Goal: Information Seeking & Learning: Learn about a topic

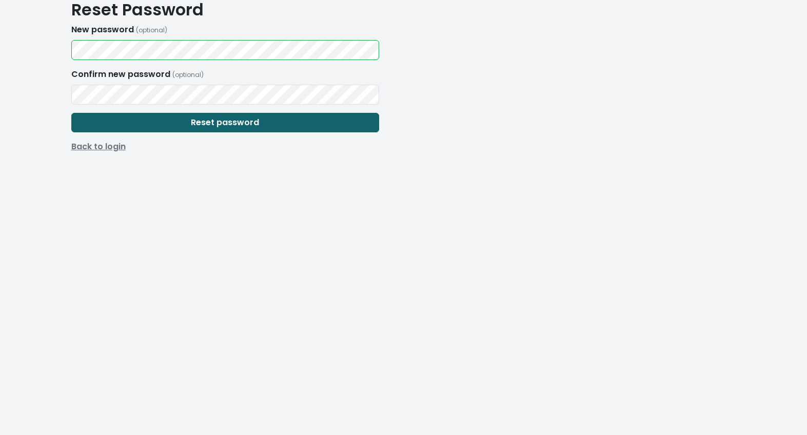
click at [194, 122] on span "Reset password" at bounding box center [225, 122] width 68 height 12
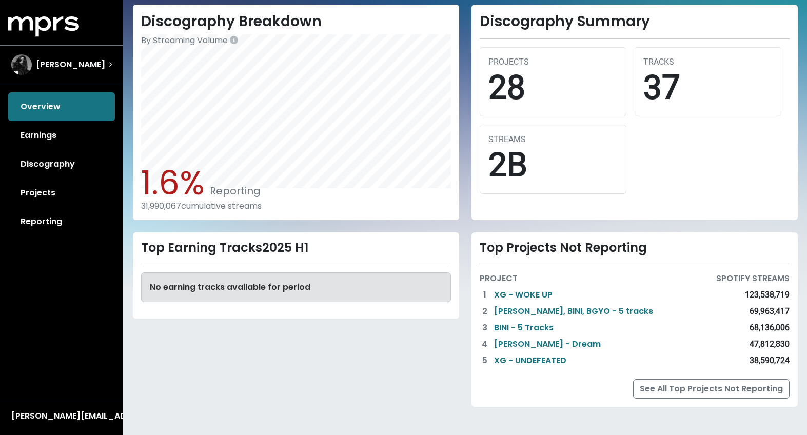
scroll to position [269, 0]
click at [702, 394] on link "See All Top Projects Not Reporting" at bounding box center [711, 388] width 156 height 19
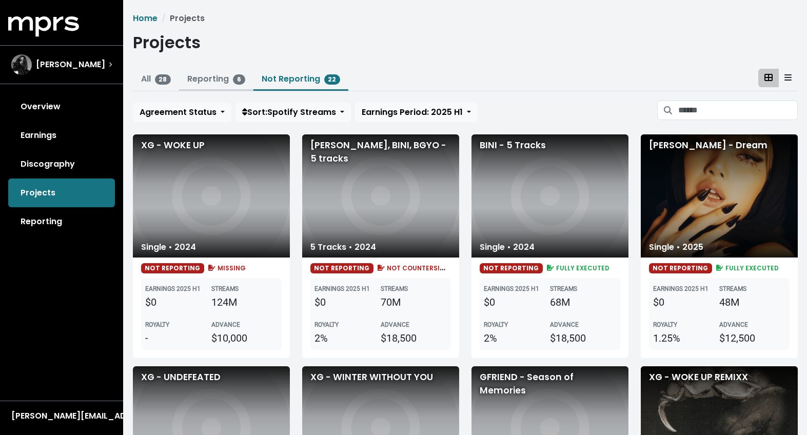
click at [220, 78] on link "Reporting 6" at bounding box center [216, 79] width 58 height 12
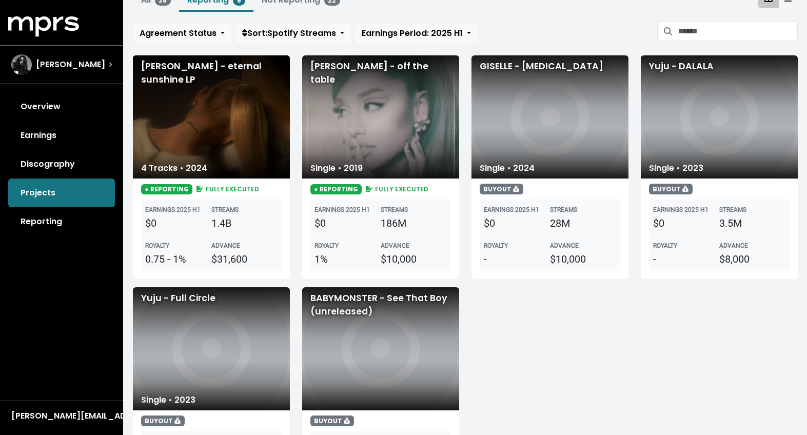
scroll to position [79, 0]
click at [234, 133] on div "[PERSON_NAME] - eternal sunshine LP" at bounding box center [211, 116] width 157 height 123
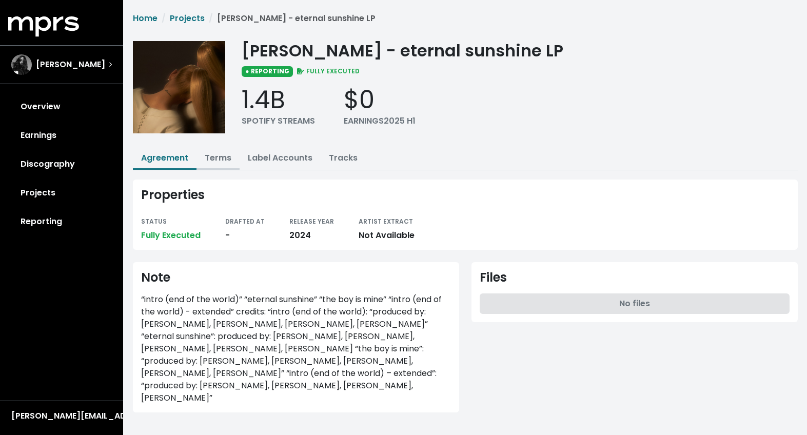
click at [218, 152] on link "Terms" at bounding box center [218, 158] width 27 height 12
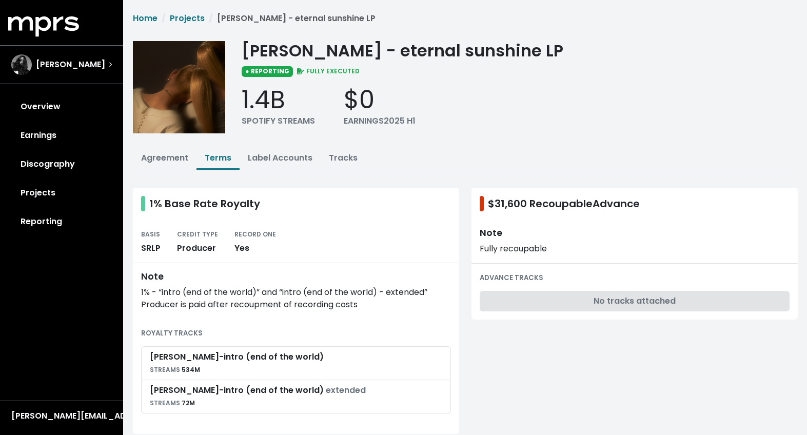
click at [517, 206] on div "$31,600 Recoupable Advance" at bounding box center [634, 204] width 326 height 32
click at [528, 196] on span "$31,600 Recoupable Advance" at bounding box center [564, 203] width 152 height 15
click at [285, 102] on div "1.4B" at bounding box center [277, 100] width 73 height 30
click at [293, 159] on link "Label Accounts" at bounding box center [280, 158] width 65 height 12
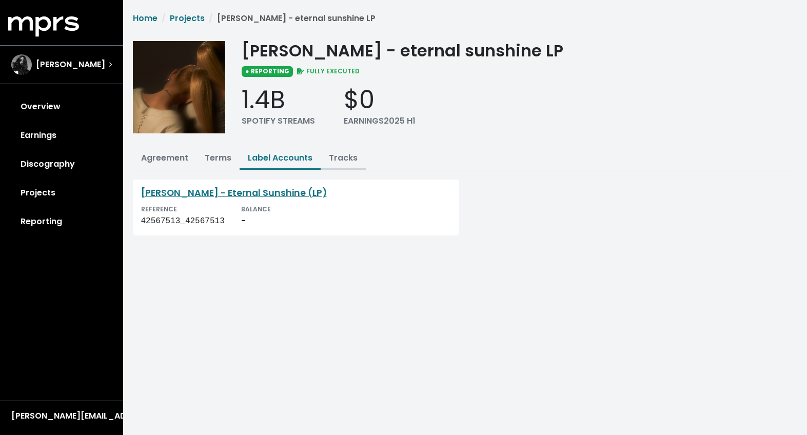
click at [351, 160] on link "Tracks" at bounding box center [343, 158] width 29 height 12
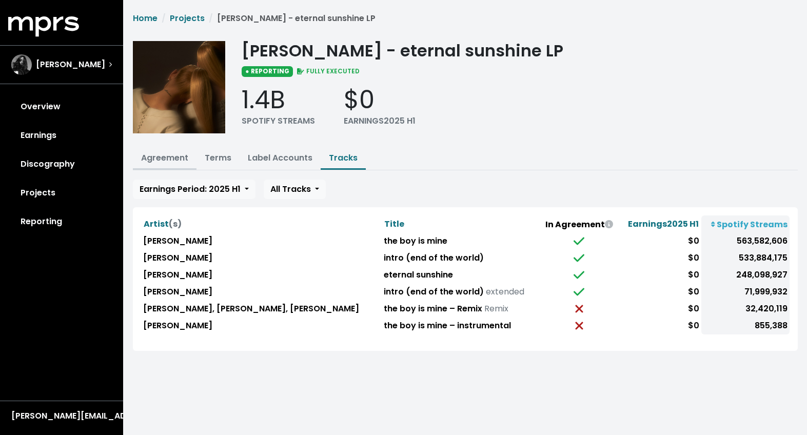
click at [177, 160] on link "Agreement" at bounding box center [164, 158] width 47 height 12
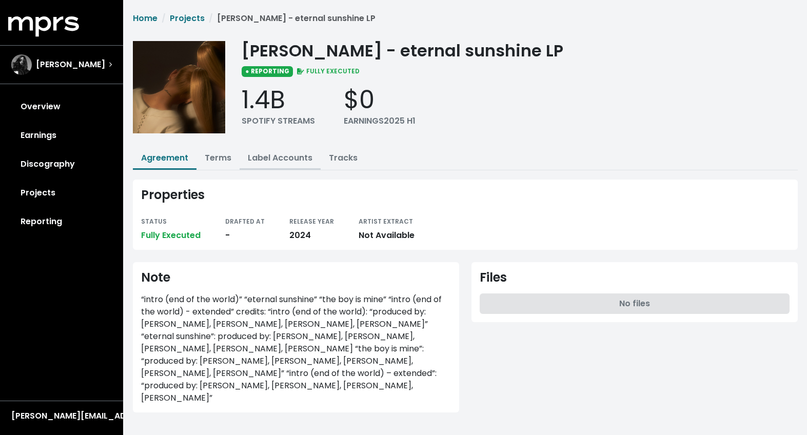
click at [239, 157] on button "Label Accounts" at bounding box center [279, 159] width 81 height 22
click at [216, 158] on link "Terms" at bounding box center [218, 158] width 27 height 12
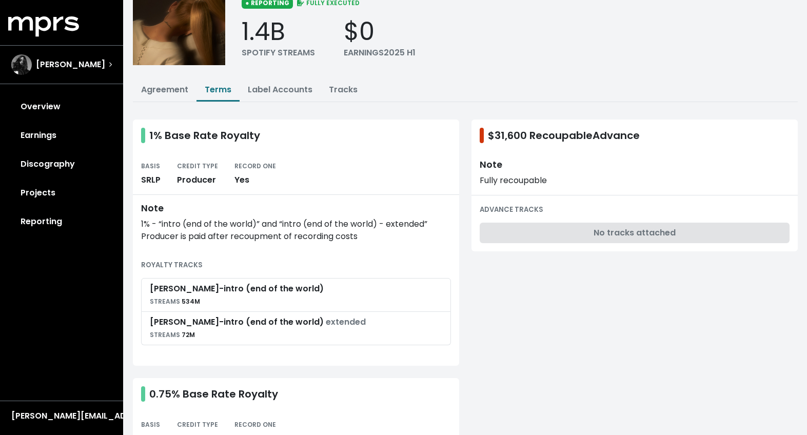
scroll to position [63, 0]
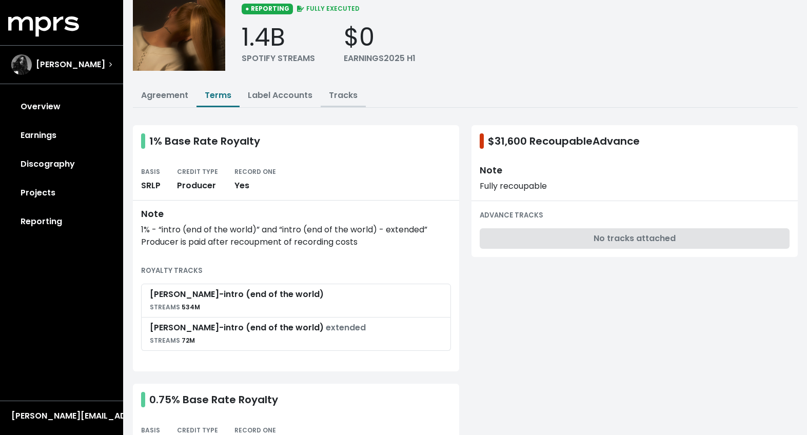
click at [344, 93] on link "Tracks" at bounding box center [343, 95] width 29 height 12
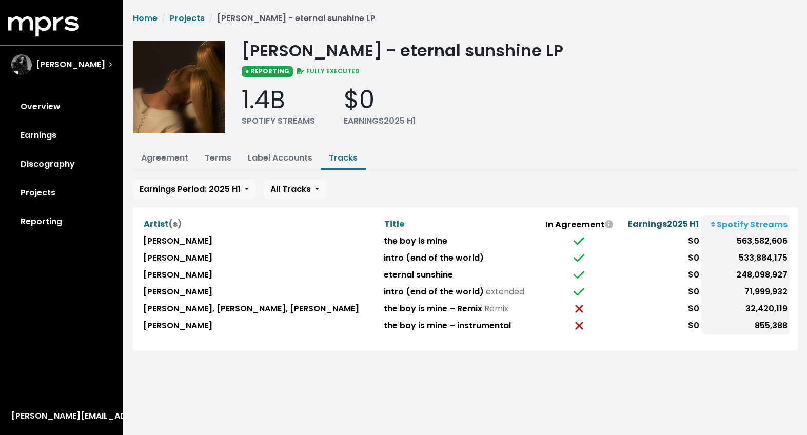
click at [669, 225] on span "Earnings 2025 H1" at bounding box center [663, 224] width 71 height 12
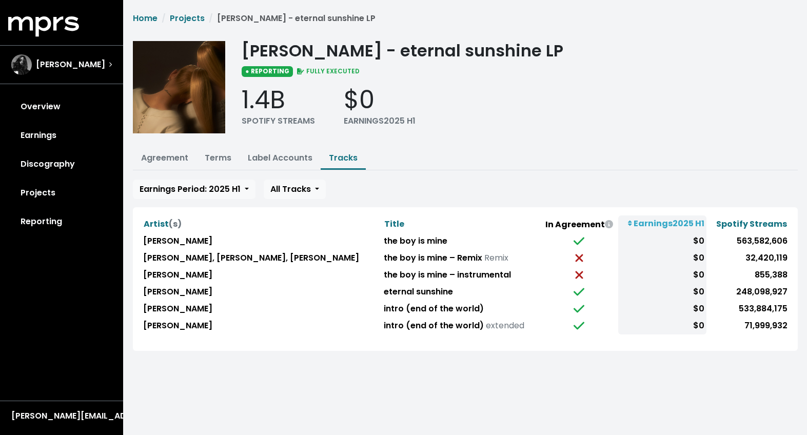
click at [669, 225] on th "Earnings 2025 H1" at bounding box center [662, 223] width 88 height 17
click at [556, 228] on th "In Agreement" at bounding box center [578, 223] width 78 height 17
click at [569, 225] on th "In Agreement" at bounding box center [578, 223] width 78 height 17
click at [542, 221] on th "In Agreement" at bounding box center [578, 223] width 78 height 17
click at [754, 225] on span "Spotify Streams" at bounding box center [751, 224] width 71 height 12
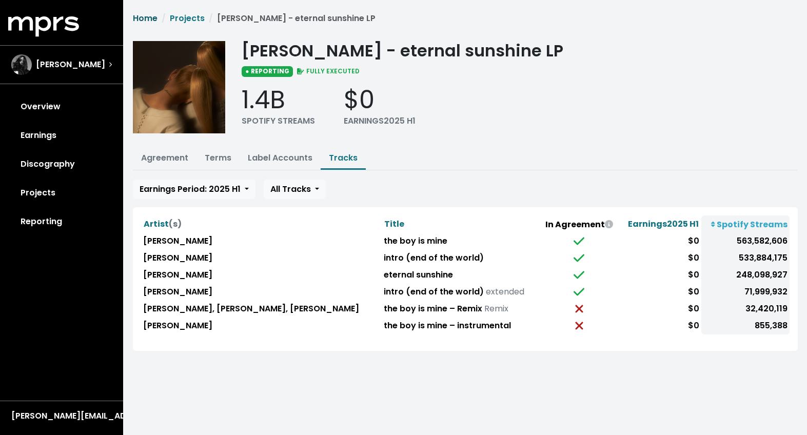
click at [151, 17] on link "Home" at bounding box center [145, 18] width 25 height 12
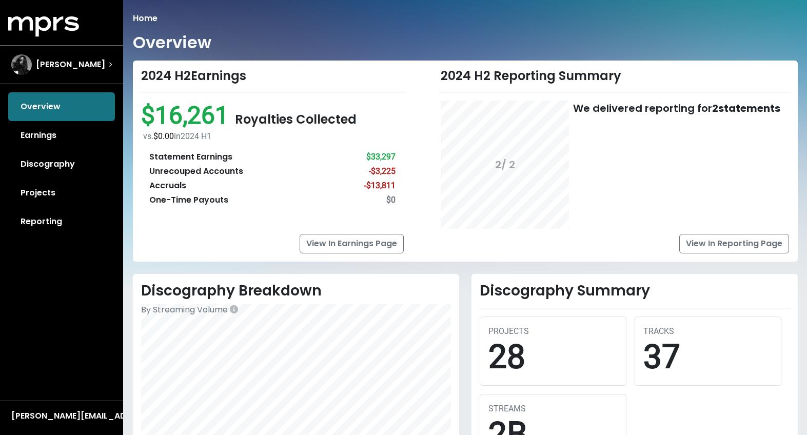
click at [44, 115] on div "Overview Earnings Discography Projects Reporting" at bounding box center [61, 164] width 123 height 144
click at [82, 62] on span "[PERSON_NAME]" at bounding box center [70, 64] width 69 height 12
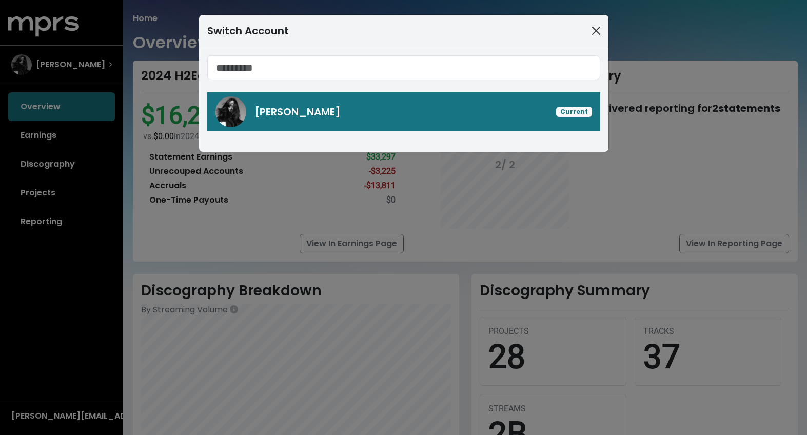
click at [598, 30] on button "Close" at bounding box center [596, 31] width 16 height 16
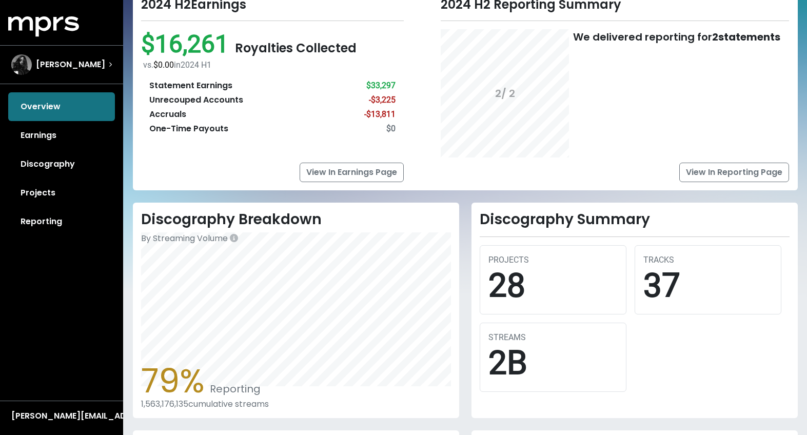
scroll to position [154, 0]
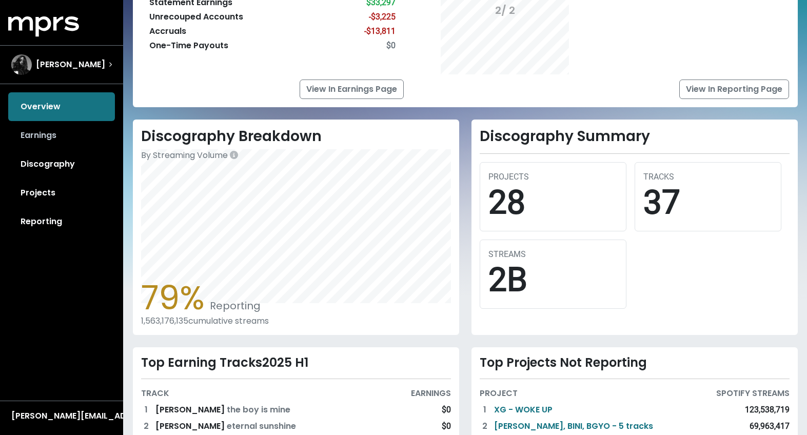
click at [61, 136] on link "Earnings" at bounding box center [61, 135] width 107 height 29
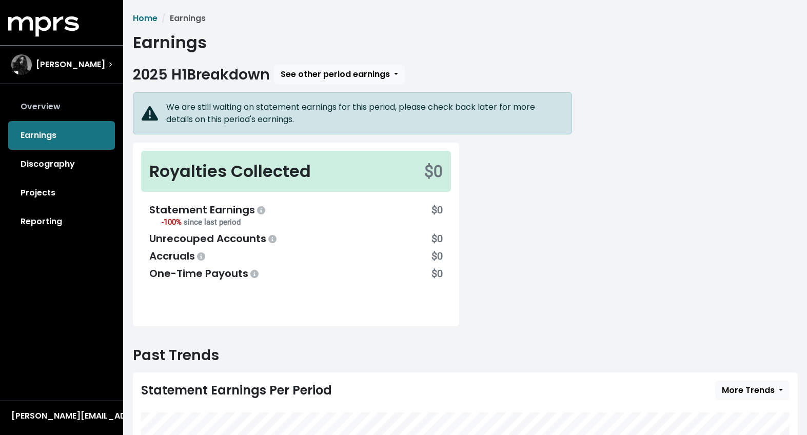
click at [47, 114] on link "Overview" at bounding box center [61, 106] width 107 height 29
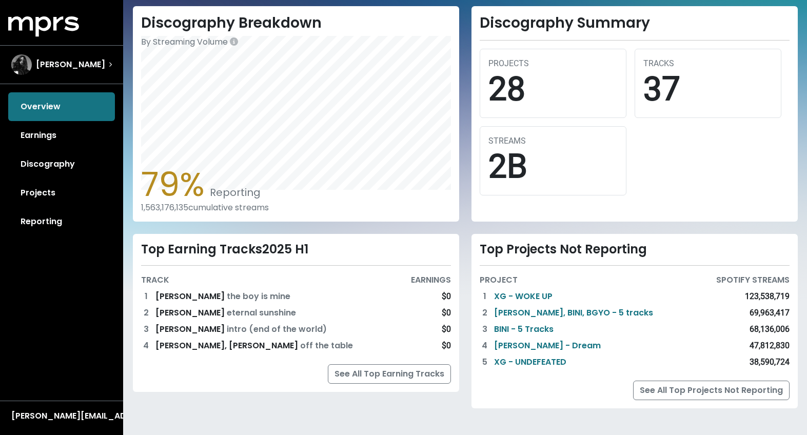
scroll to position [269, 0]
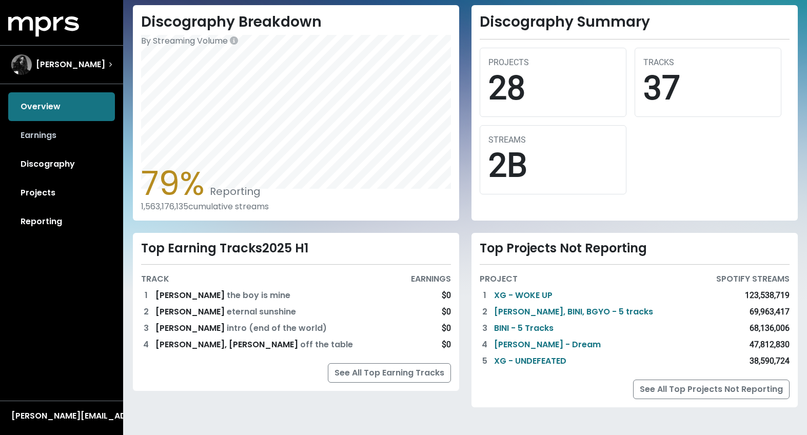
click at [64, 137] on link "Earnings" at bounding box center [61, 135] width 107 height 29
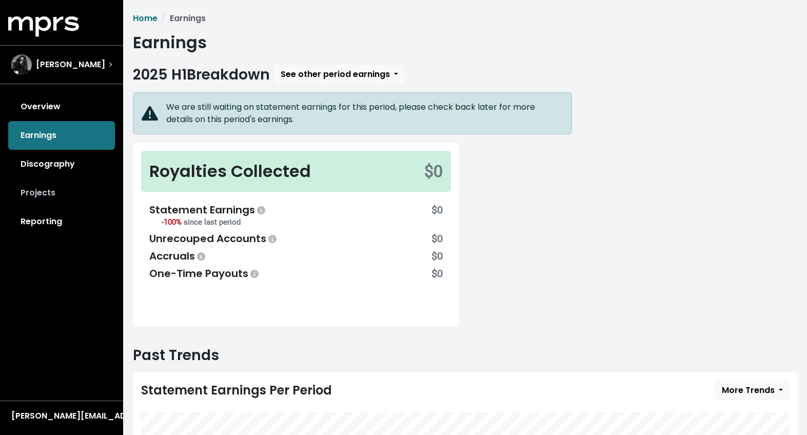
click at [58, 195] on link "Projects" at bounding box center [61, 192] width 107 height 29
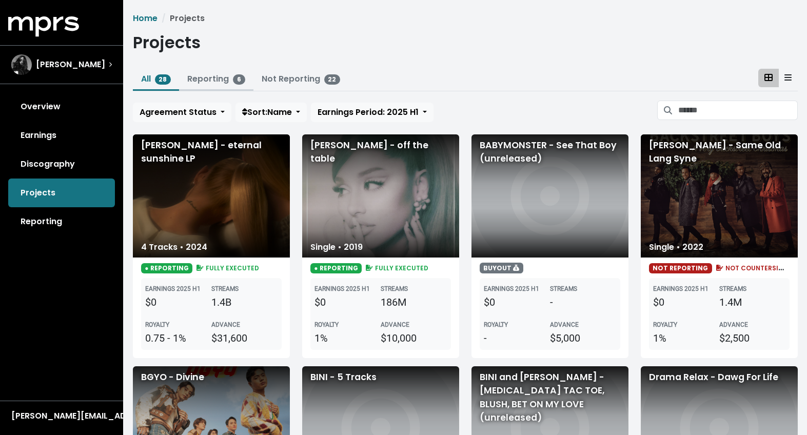
click at [218, 83] on link "Reporting 6" at bounding box center [216, 79] width 58 height 12
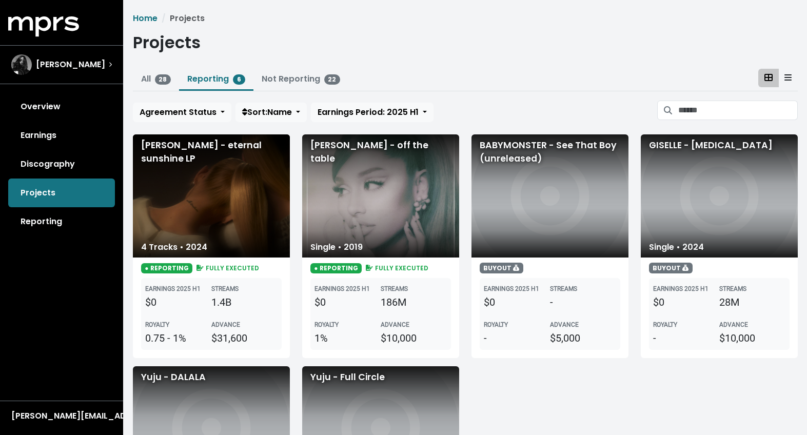
click at [289, 68] on div "Home Projects Projects All 28 Reporting 6 Not Reporting 22 Agreement Status Sor…" at bounding box center [465, 305] width 677 height 586
click at [290, 77] on link "Not Reporting 22" at bounding box center [300, 79] width 79 height 12
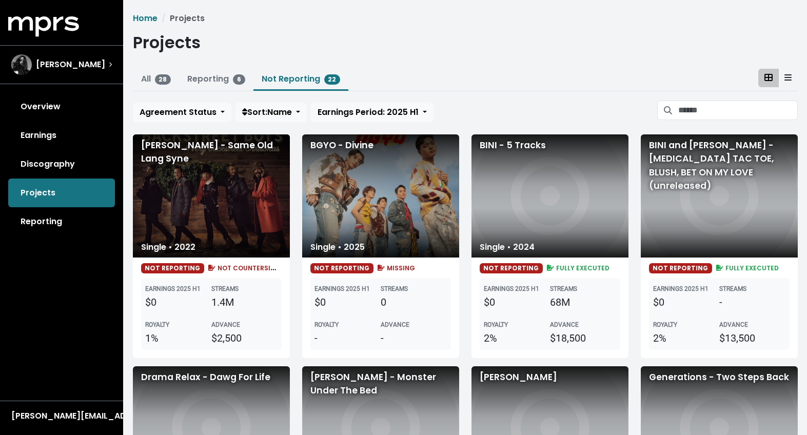
scroll to position [-1, 0]
click at [216, 82] on link "Reporting 6" at bounding box center [216, 79] width 58 height 12
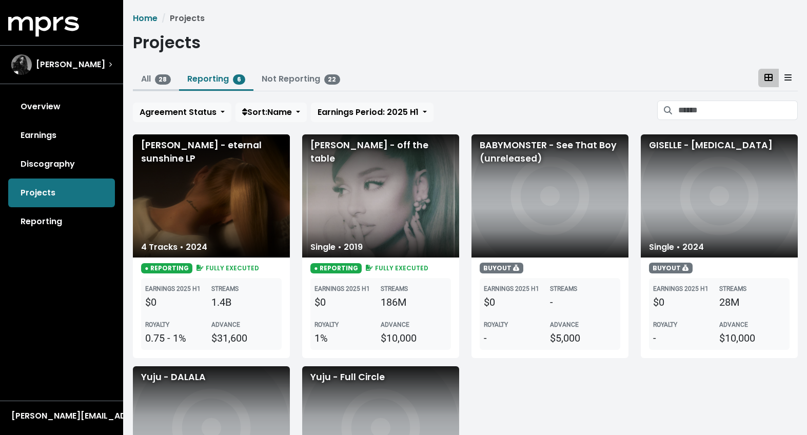
click at [148, 75] on link "All 28" at bounding box center [156, 79] width 30 height 12
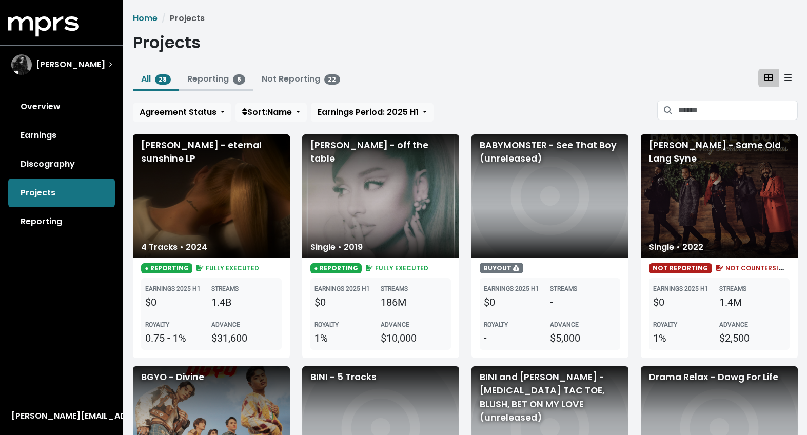
click at [228, 72] on button "Reporting 6" at bounding box center [216, 80] width 74 height 22
click at [215, 78] on link "Reporting 6" at bounding box center [216, 79] width 58 height 12
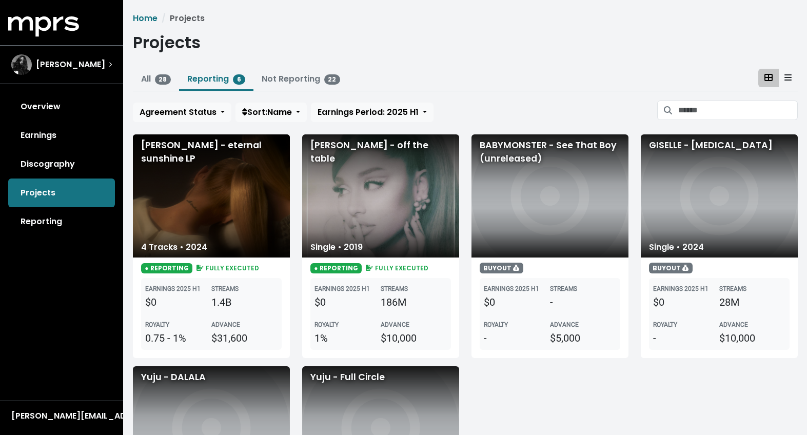
click at [206, 217] on div "[PERSON_NAME] - eternal sunshine LP" at bounding box center [211, 195] width 157 height 123
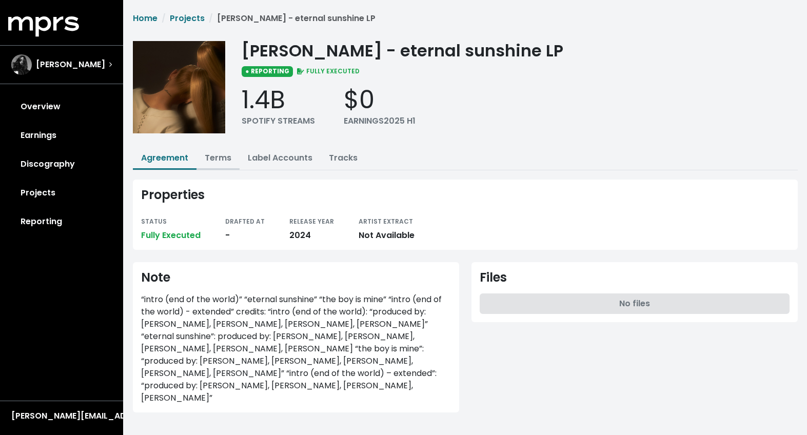
click at [218, 156] on link "Terms" at bounding box center [218, 158] width 27 height 12
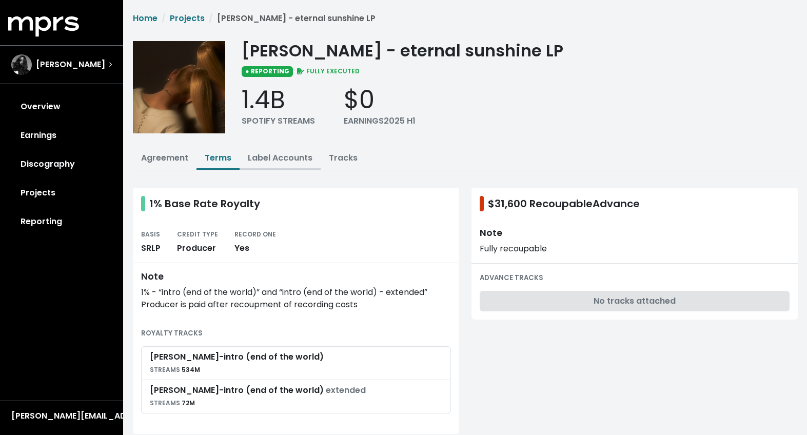
click at [270, 153] on link "Label Accounts" at bounding box center [280, 158] width 65 height 12
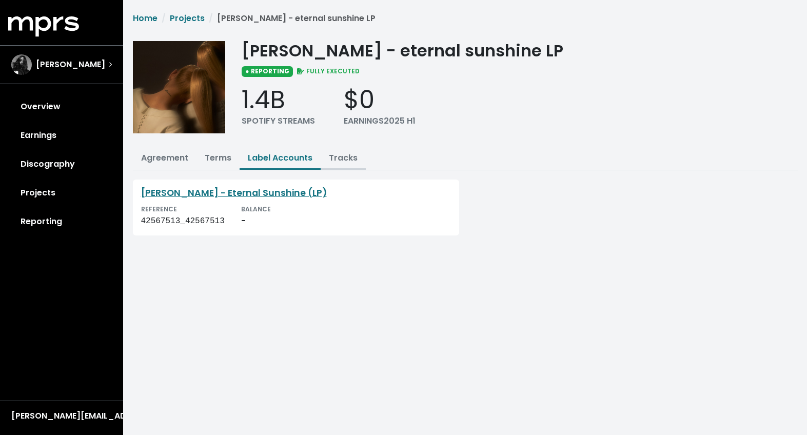
click at [334, 149] on button "Tracks" at bounding box center [342, 159] width 45 height 22
click at [339, 157] on link "Tracks" at bounding box center [343, 158] width 29 height 12
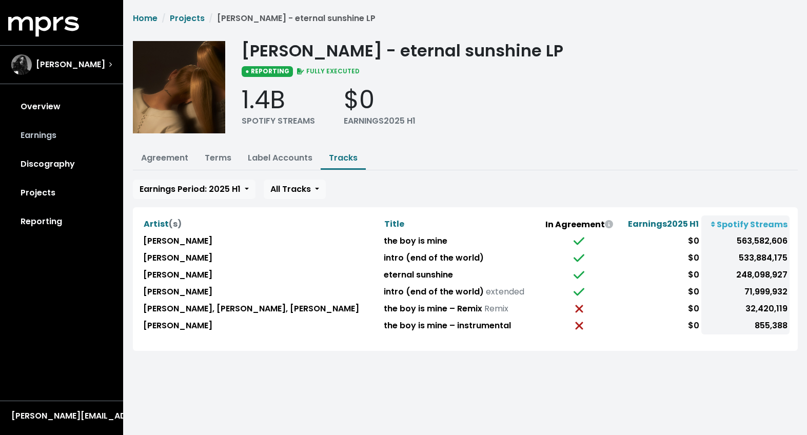
click at [52, 138] on link "Earnings" at bounding box center [61, 135] width 107 height 29
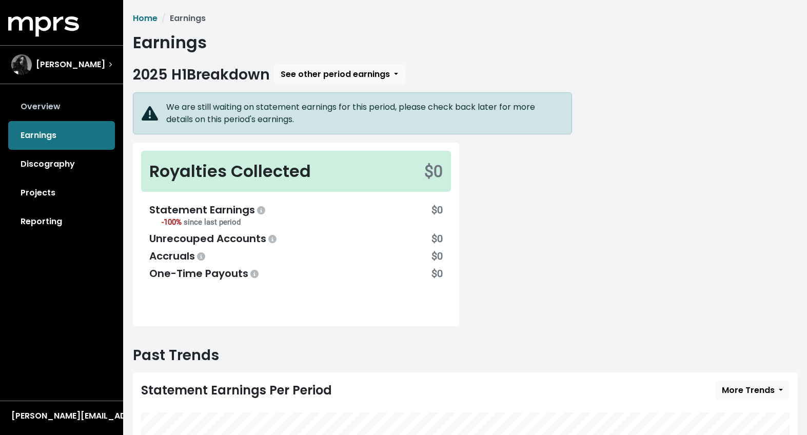
click at [58, 108] on link "Overview" at bounding box center [61, 106] width 107 height 29
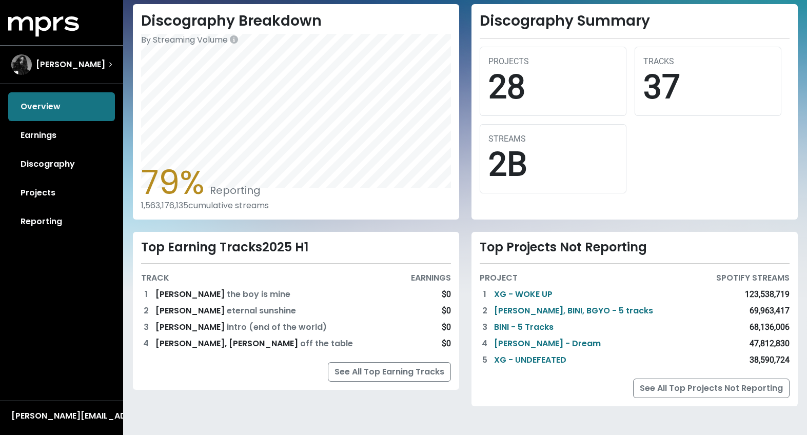
scroll to position [269, 0]
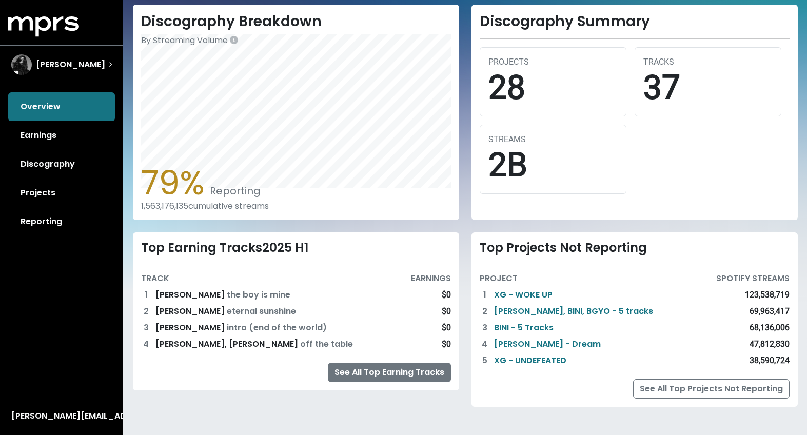
click at [420, 371] on link "See All Top Earning Tracks" at bounding box center [389, 371] width 123 height 19
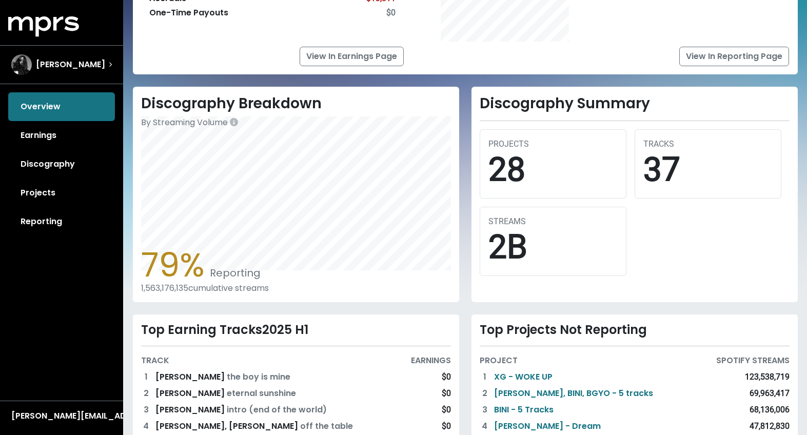
scroll to position [24, 0]
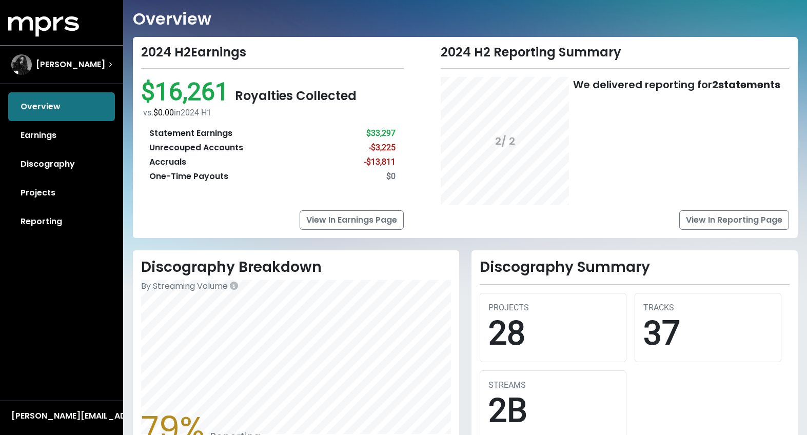
click at [387, 139] on div "Statement Earnings $33,297 Unrecouped Accounts -$3,225 Accruals -$13,811 One-Ti…" at bounding box center [272, 155] width 263 height 72
click at [195, 91] on span "$16,261" at bounding box center [188, 91] width 94 height 29
click at [297, 88] on span "Royalties Collected" at bounding box center [296, 95] width 122 height 17
click at [184, 110] on div "vs. $0.00 in [DATE] H1" at bounding box center [273, 113] width 261 height 12
click at [193, 157] on div "Accruals -$13,811" at bounding box center [272, 162] width 247 height 12
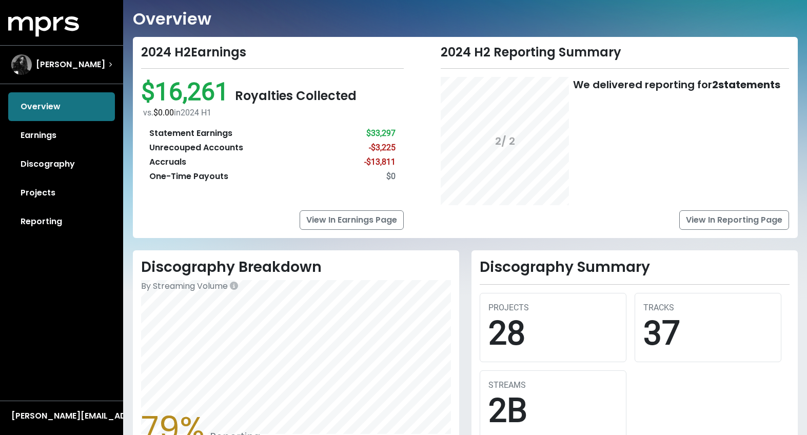
scroll to position [204, 0]
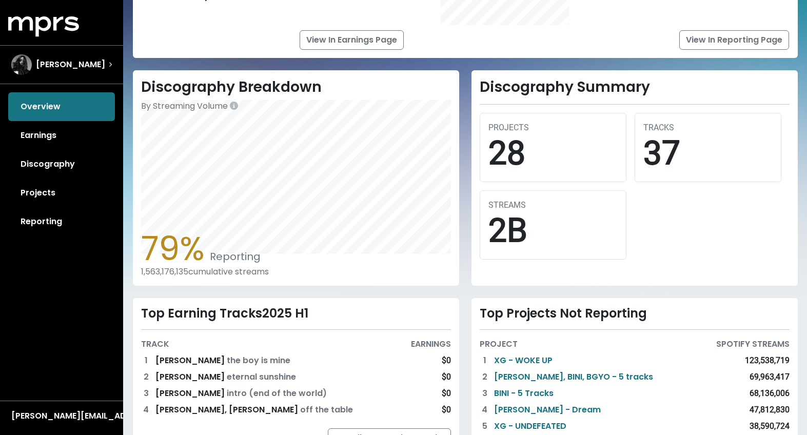
click at [244, 267] on div "1,563,176,135 cumulative streams" at bounding box center [296, 272] width 310 height 10
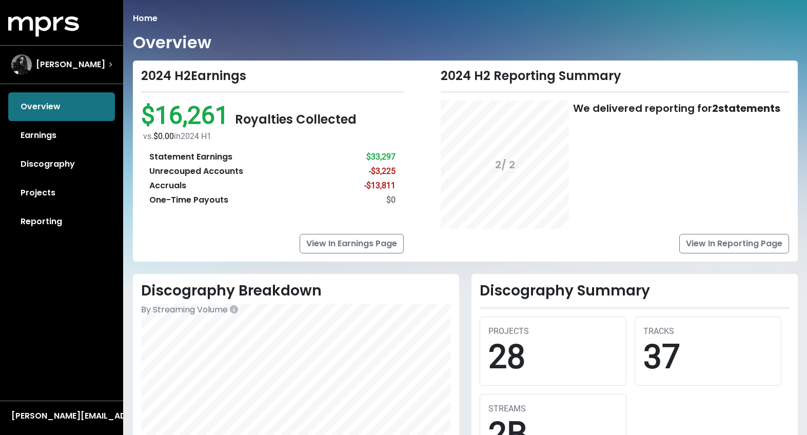
scroll to position [76, 0]
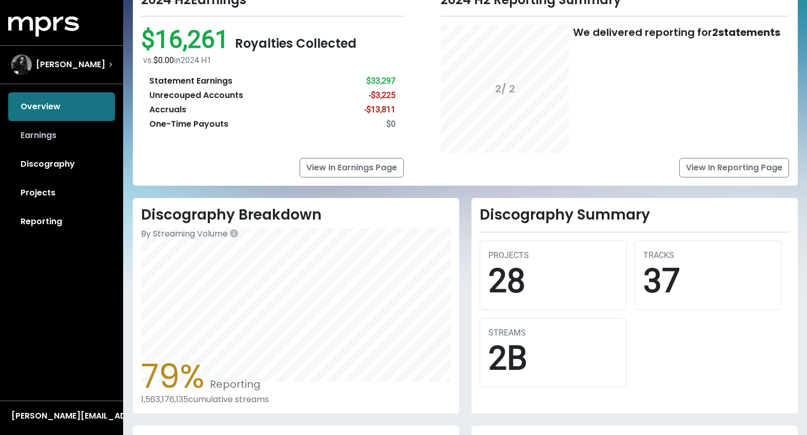
click at [64, 137] on link "Earnings" at bounding box center [61, 135] width 107 height 29
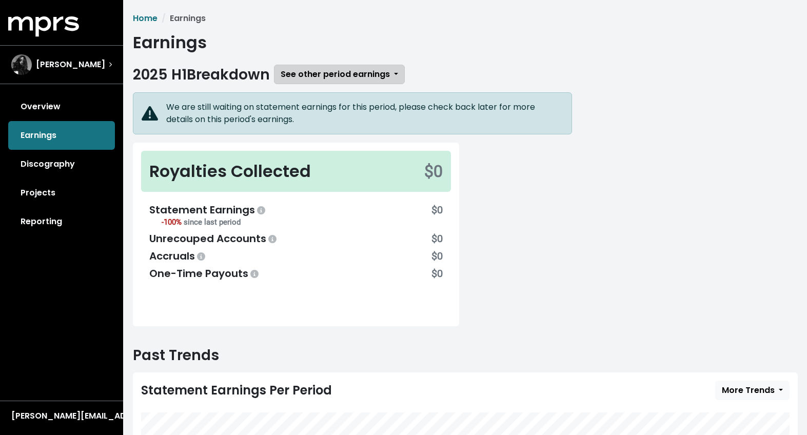
click at [396, 75] on button "See other period earnings" at bounding box center [339, 74] width 131 height 19
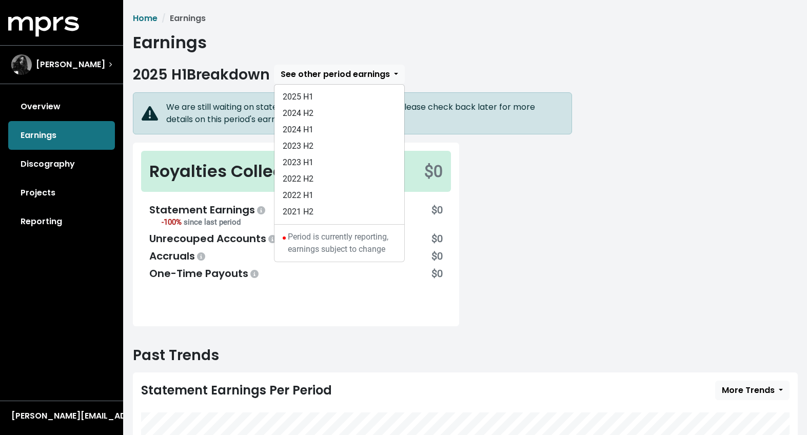
click at [432, 66] on div "2025 H1 Breakdown See other period earnings 2025 H1 2024 H2 2024 H1 2023 H2 202…" at bounding box center [465, 74] width 664 height 19
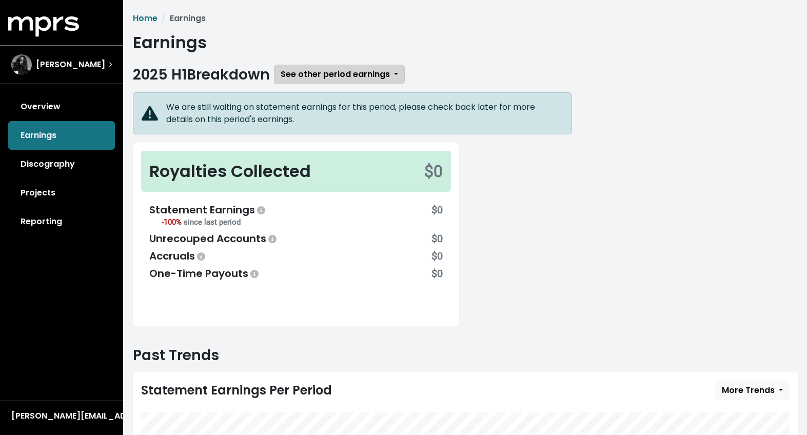
click at [390, 75] on span "See other period earnings" at bounding box center [334, 74] width 109 height 12
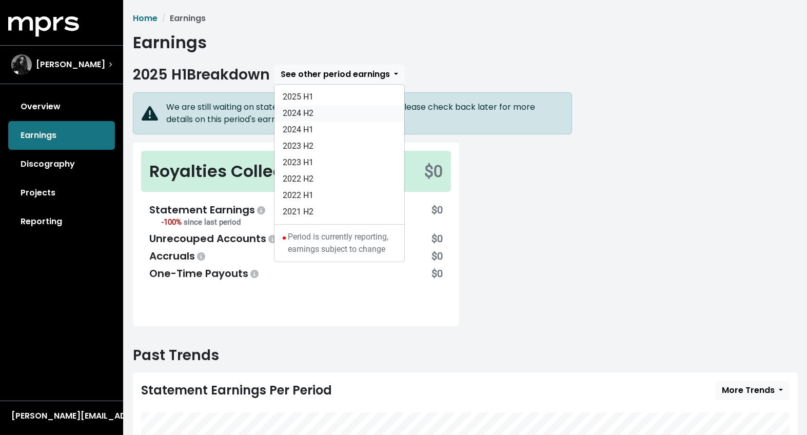
click at [337, 110] on link "2024 H2" at bounding box center [339, 113] width 130 height 16
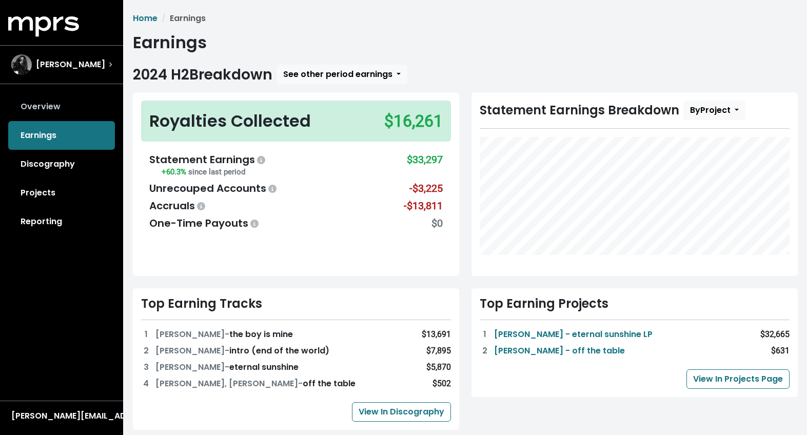
click at [53, 101] on link "Overview" at bounding box center [61, 106] width 107 height 29
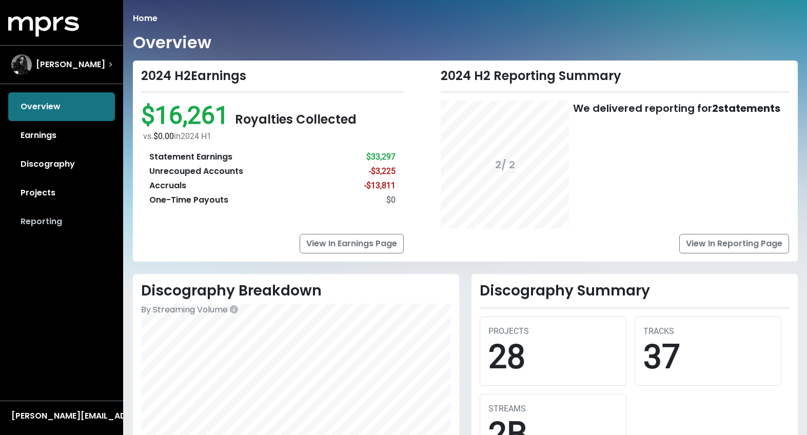
click at [42, 215] on link "Reporting" at bounding box center [61, 221] width 107 height 29
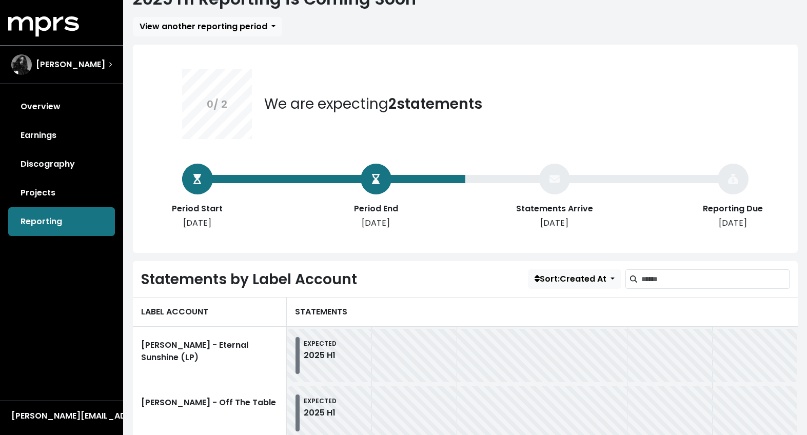
scroll to position [45, 0]
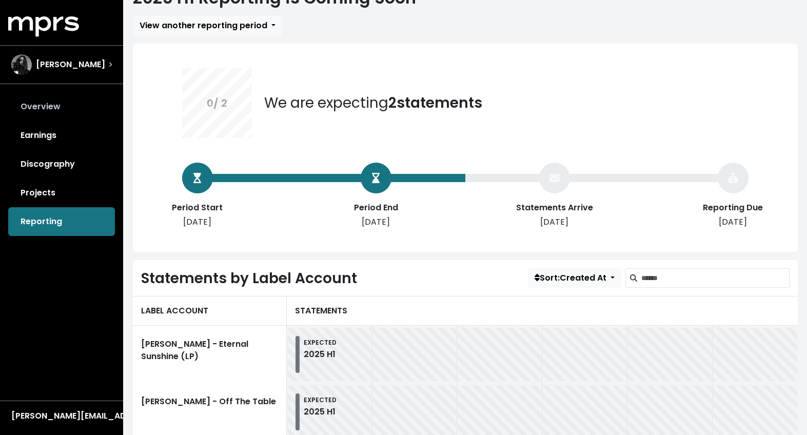
click at [61, 109] on link "Overview" at bounding box center [61, 106] width 107 height 29
